Goal: Task Accomplishment & Management: Use online tool/utility

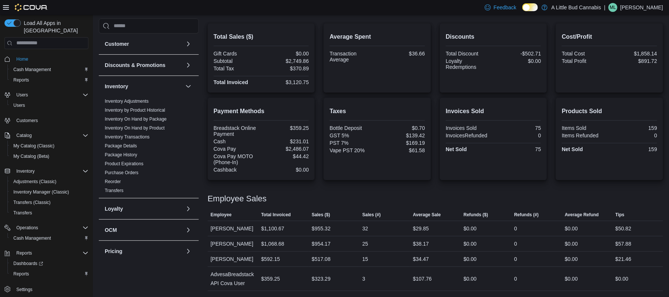
scroll to position [226, 0]
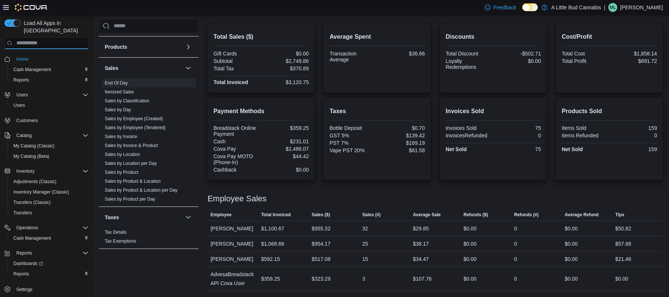
click at [58, 39] on input "search" at bounding box center [46, 43] width 84 height 12
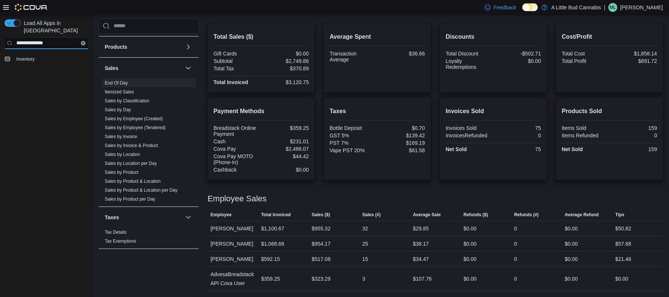
type input "**********"
click at [81, 41] on button "Clear input" at bounding box center [83, 43] width 4 height 4
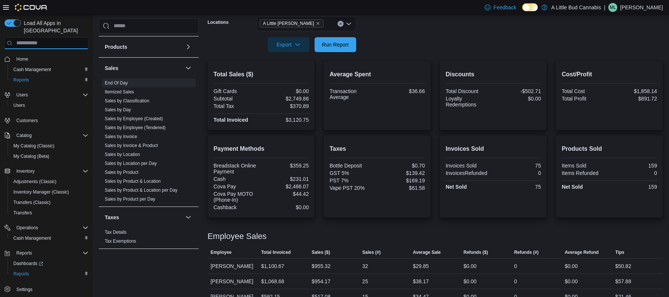
scroll to position [128, 0]
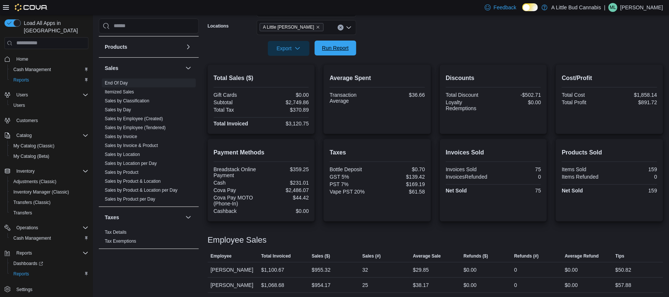
click at [343, 43] on span "Run Report" at bounding box center [335, 48] width 33 height 15
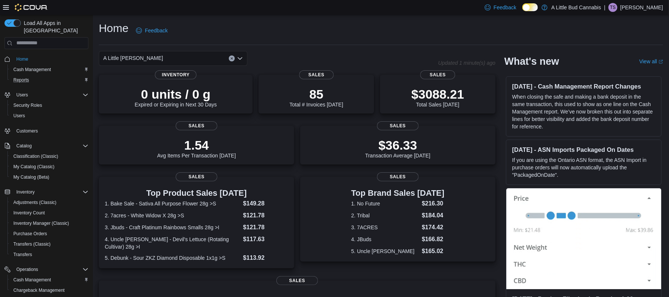
click at [51, 77] on div "Reports" at bounding box center [49, 79] width 78 height 9
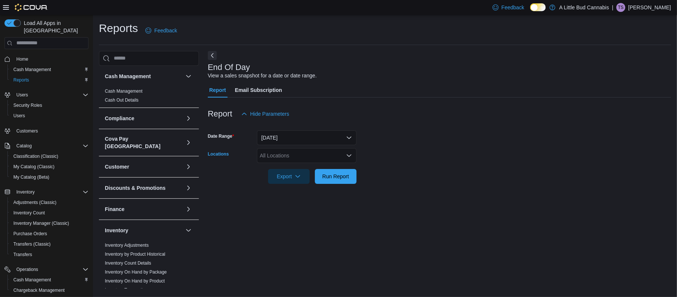
click at [320, 158] on div "All Locations" at bounding box center [307, 155] width 100 height 15
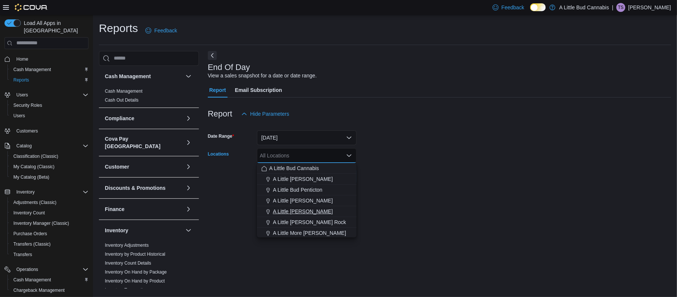
click at [319, 208] on span "A Little [PERSON_NAME]" at bounding box center [303, 210] width 60 height 7
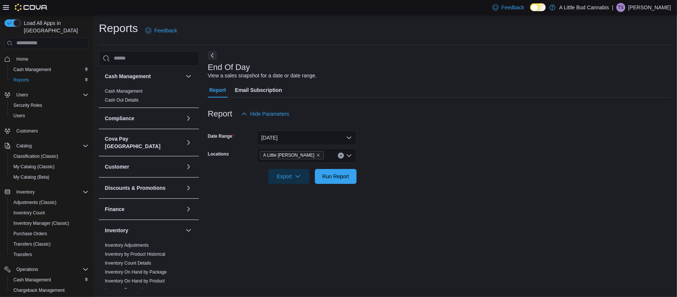
click at [409, 120] on div "Report Hide Parameters" at bounding box center [439, 113] width 463 height 15
click at [343, 178] on span "Run Report" at bounding box center [335, 175] width 27 height 7
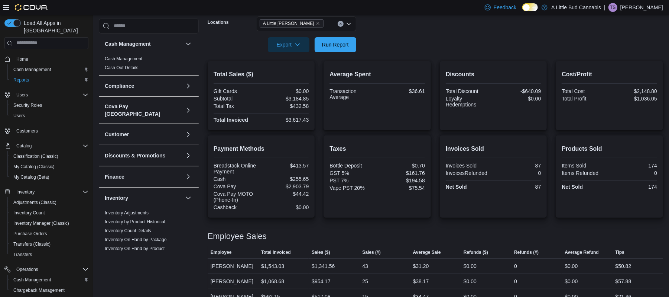
scroll to position [178, 0]
